Goal: Information Seeking & Learning: Learn about a topic

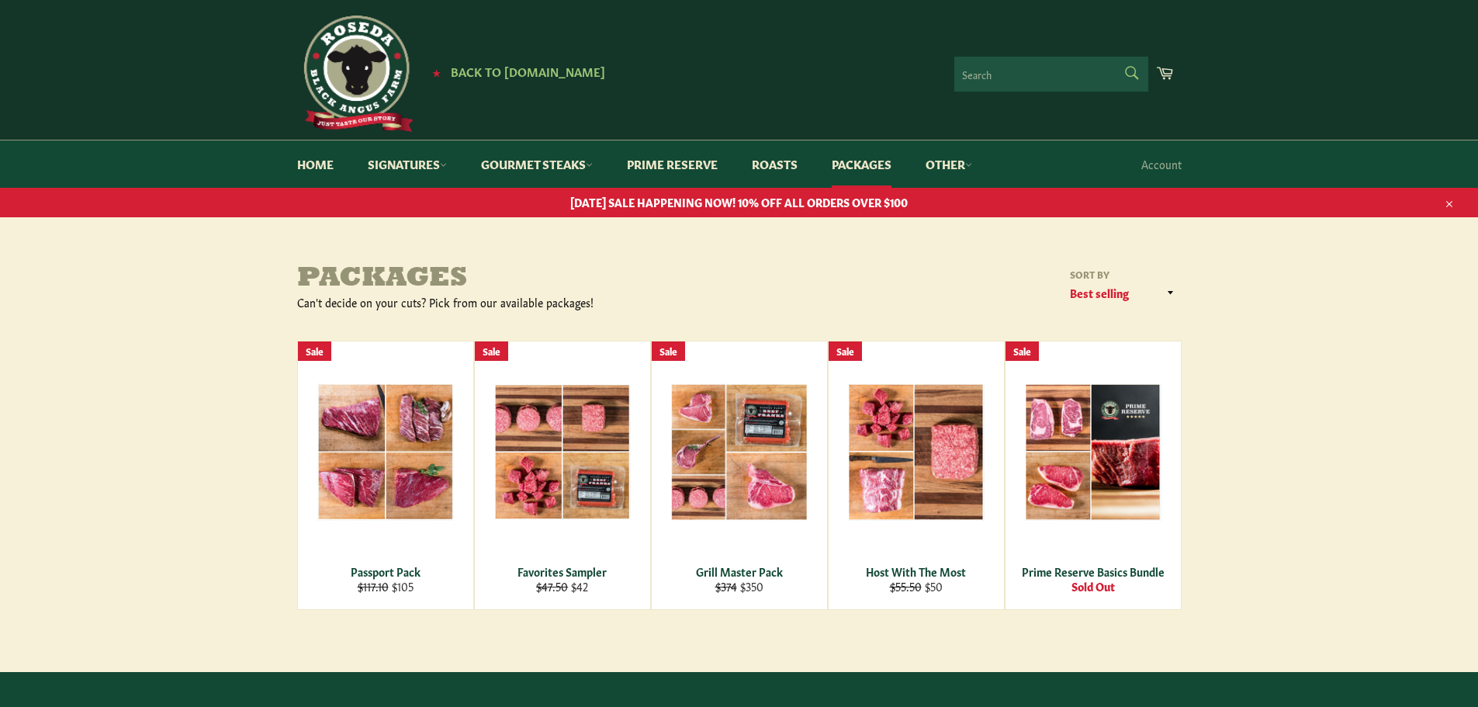
click at [1131, 71] on form "Search Search" at bounding box center [1051, 74] width 194 height 35
click at [998, 74] on input "Search" at bounding box center [1051, 74] width 194 height 35
type input "grass feed grass finished"
click at [1133, 74] on icon "submit" at bounding box center [1132, 72] width 17 height 17
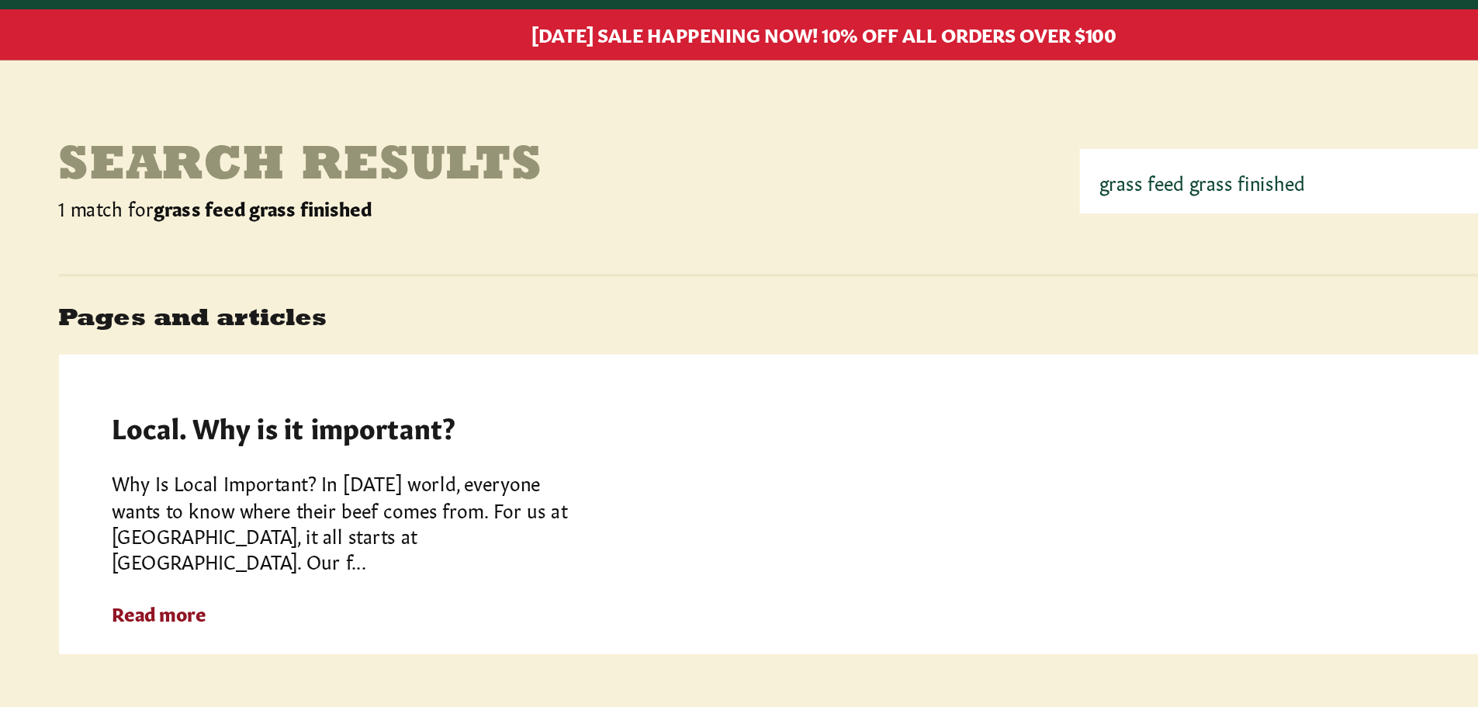
click at [374, 528] on strong "Read more" at bounding box center [355, 536] width 54 height 16
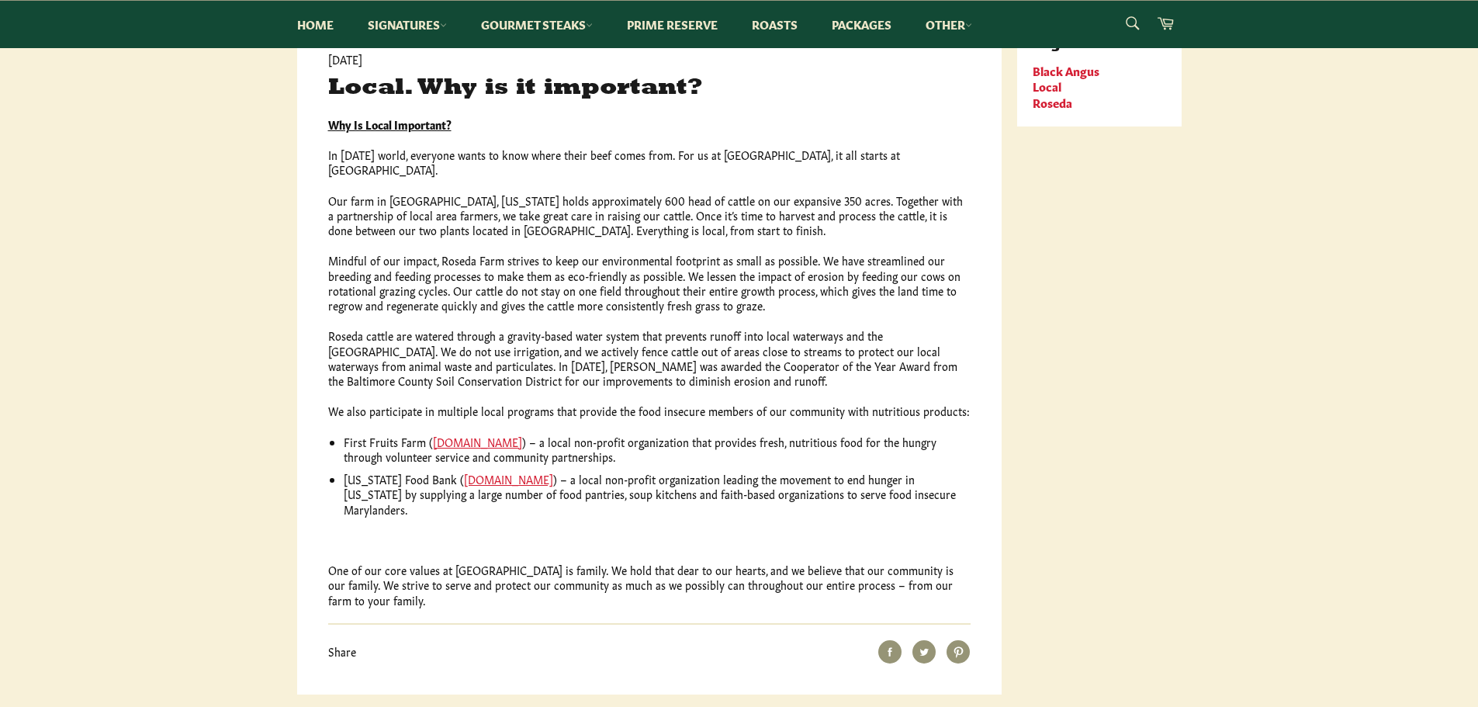
scroll to position [241, 0]
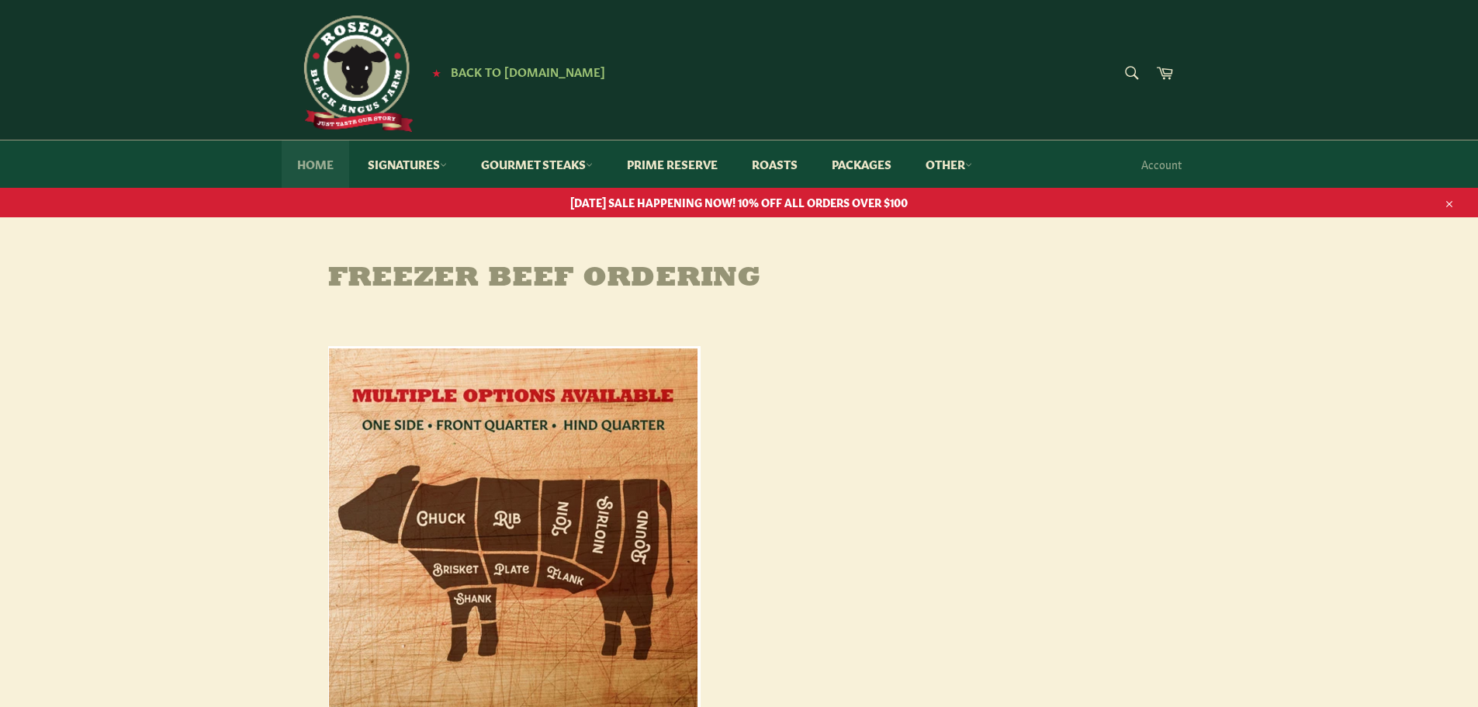
click at [321, 164] on link "Home" at bounding box center [316, 163] width 68 height 47
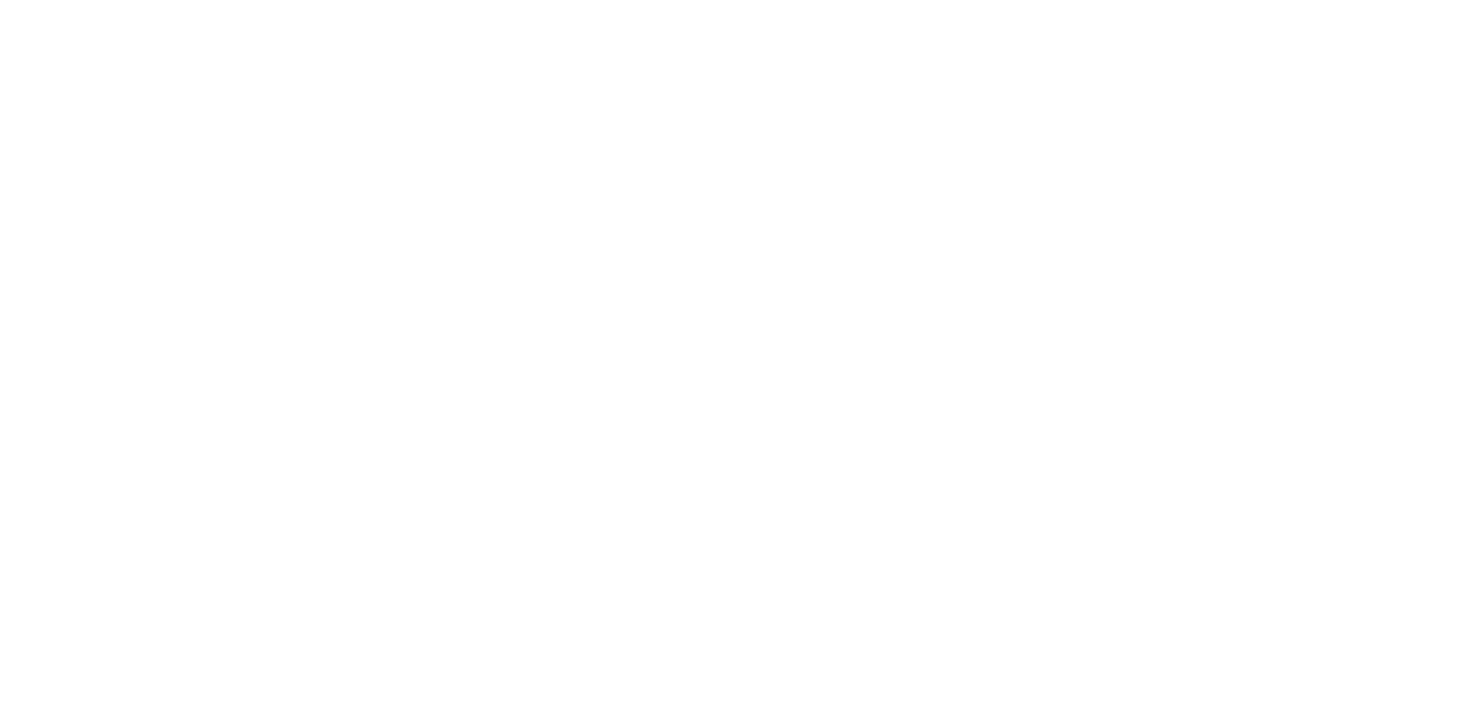
click at [0, 0] on html at bounding box center [0, 0] width 0 height 0
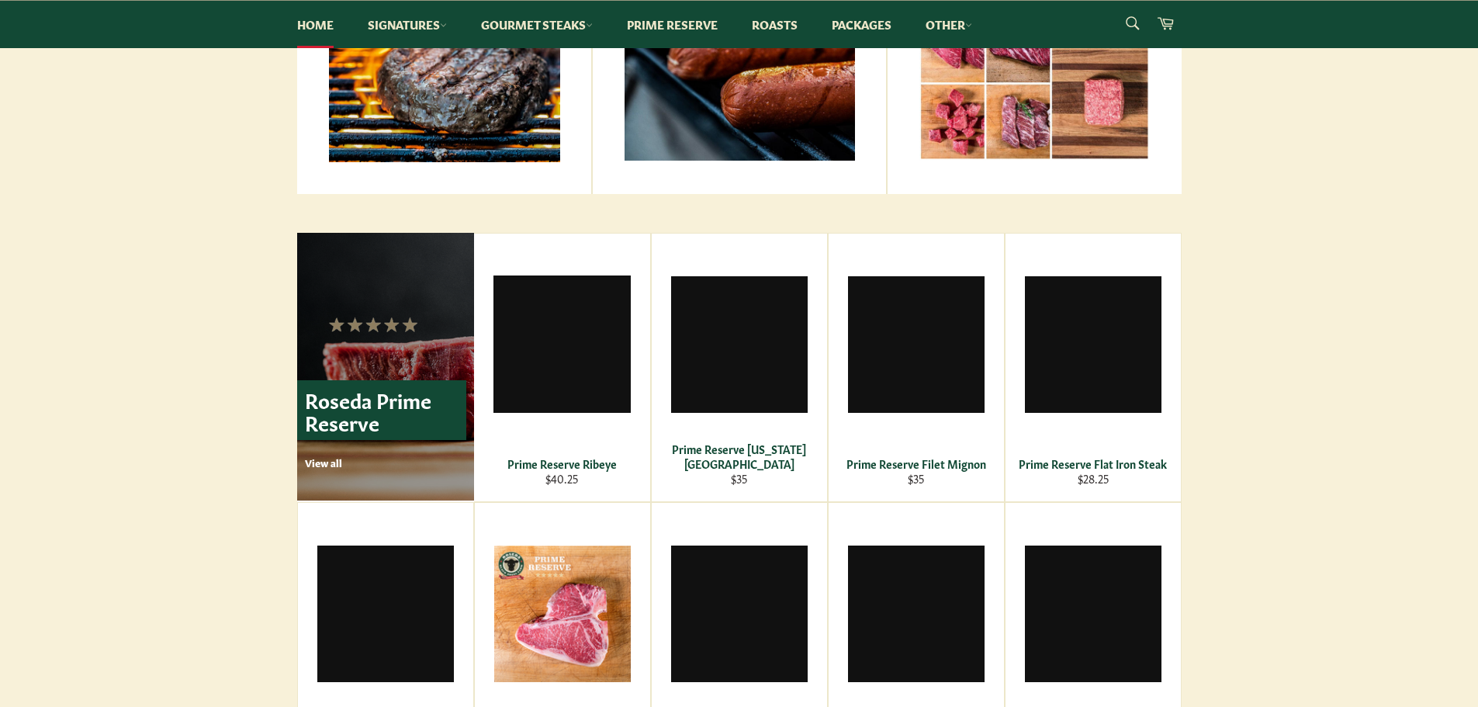
scroll to position [302, 0]
